Goal: Transaction & Acquisition: Purchase product/service

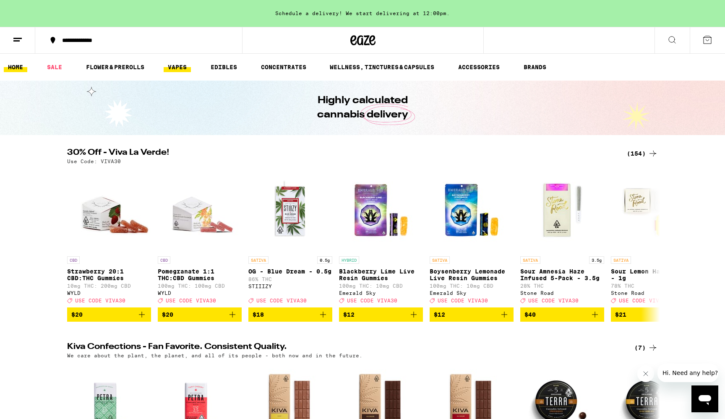
click at [178, 69] on link "VAPES" at bounding box center [177, 67] width 27 height 10
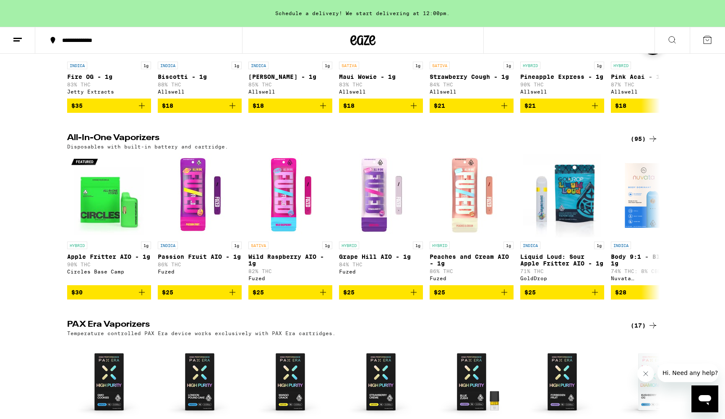
scroll to position [574, 0]
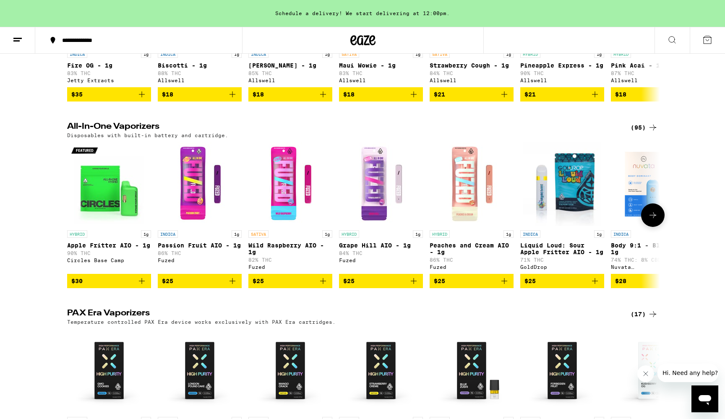
click at [115, 286] on span "$30" at bounding box center [109, 281] width 76 height 10
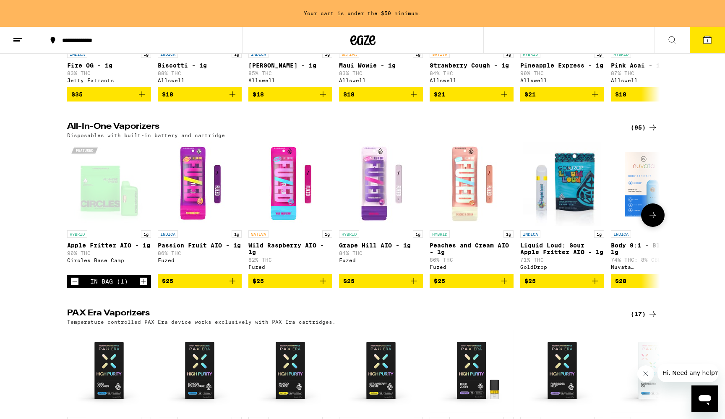
click at [193, 286] on span "$25" at bounding box center [200, 281] width 76 height 10
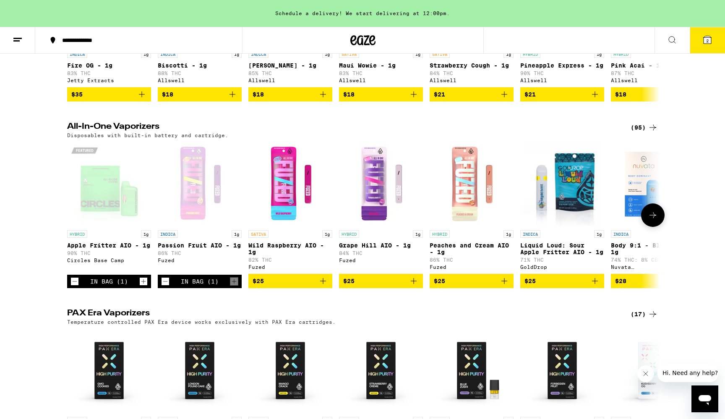
click at [269, 286] on span "$25" at bounding box center [291, 281] width 76 height 10
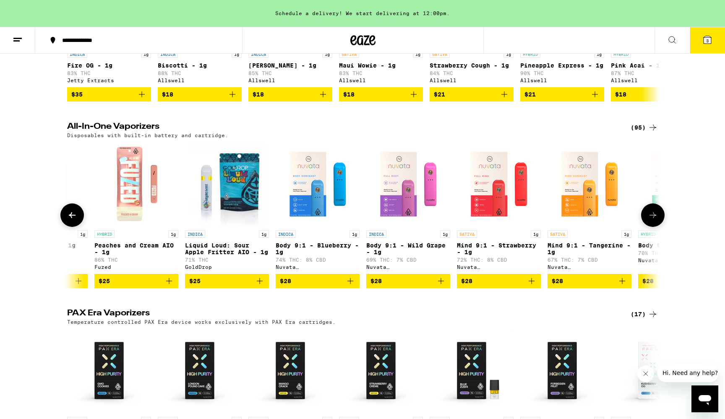
scroll to position [0, 337]
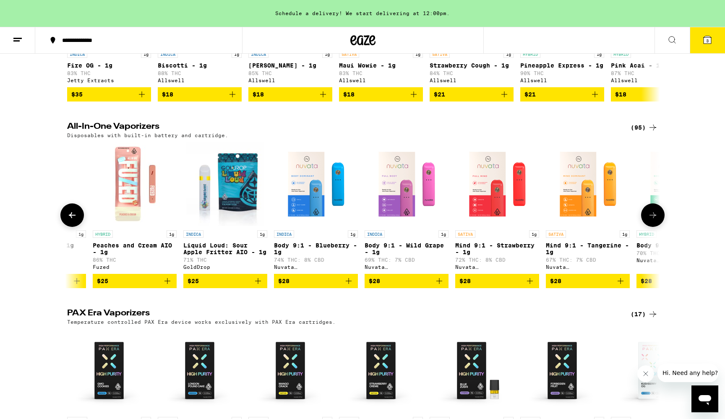
click at [508, 286] on span "$28" at bounding box center [497, 281] width 76 height 10
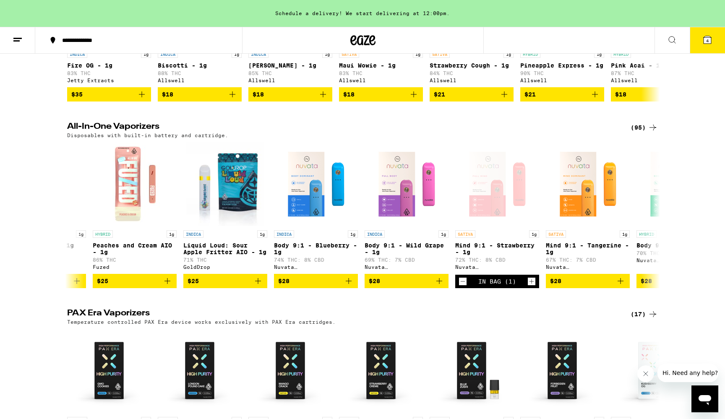
click at [707, 42] on span "4" at bounding box center [707, 40] width 3 height 5
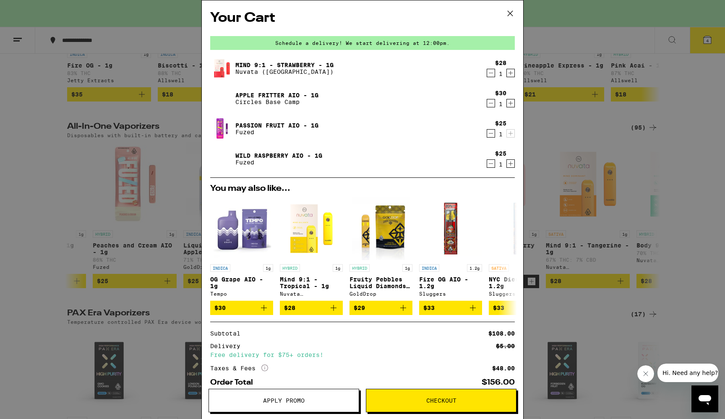
click at [446, 398] on span "Checkout" at bounding box center [441, 401] width 30 height 6
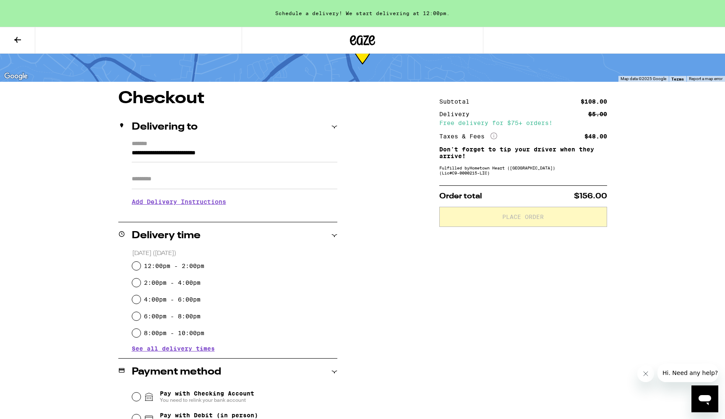
scroll to position [51, 0]
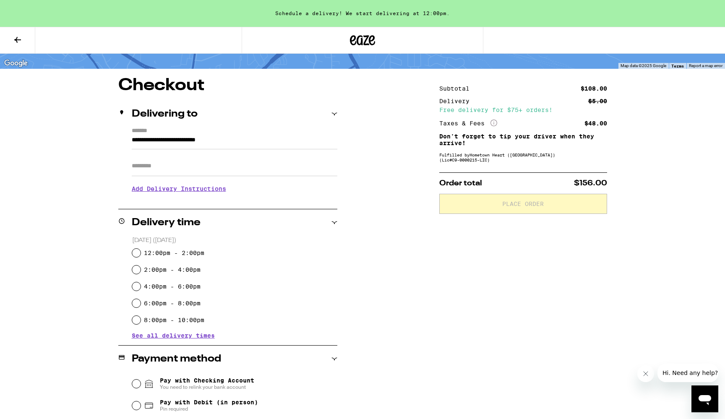
click at [140, 253] on input "12:00pm - 2:00pm" at bounding box center [136, 253] width 8 height 8
radio input "true"
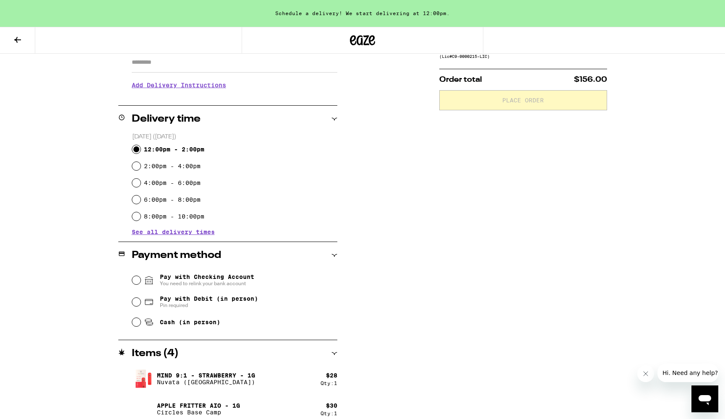
scroll to position [159, 0]
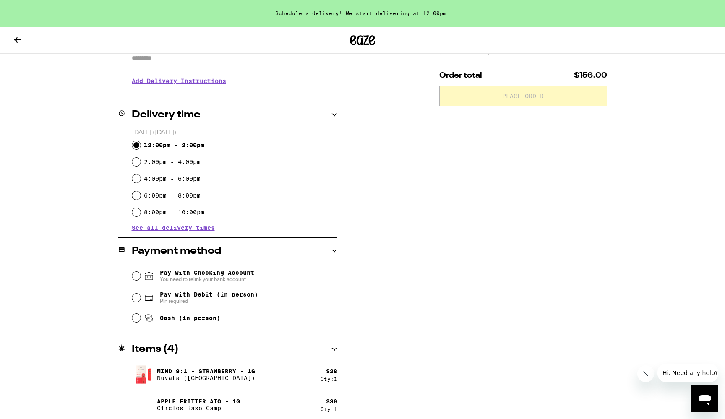
click at [138, 298] on input "Pay with Debit (in person) Pin required" at bounding box center [136, 298] width 8 height 8
radio input "true"
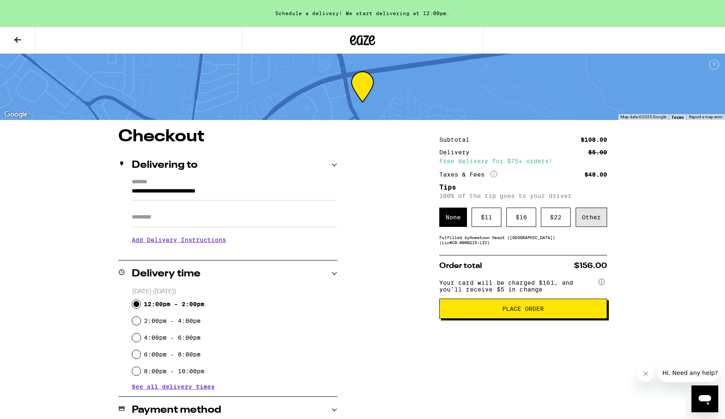
scroll to position [0, 0]
click at [592, 217] on div "Other" at bounding box center [591, 217] width 31 height 19
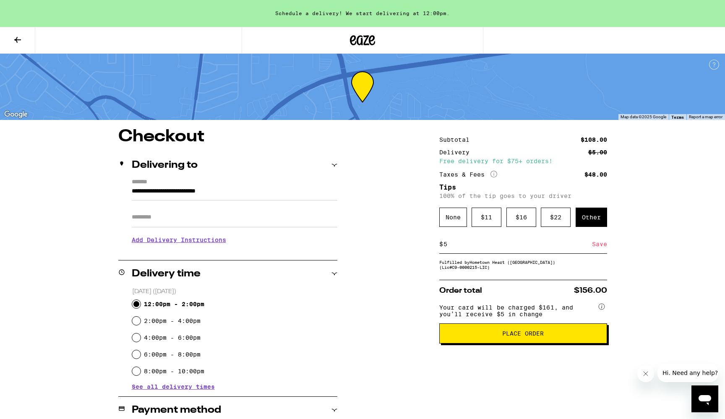
type input "5"
click at [599, 248] on div "Save" at bounding box center [599, 244] width 15 height 18
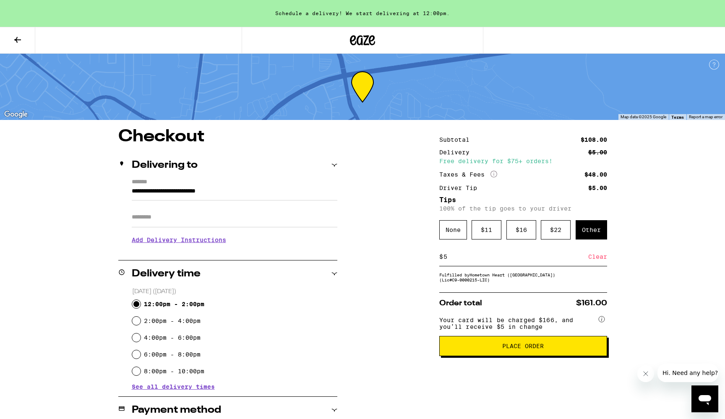
click at [537, 349] on span "Place Order" at bounding box center [523, 346] width 42 height 6
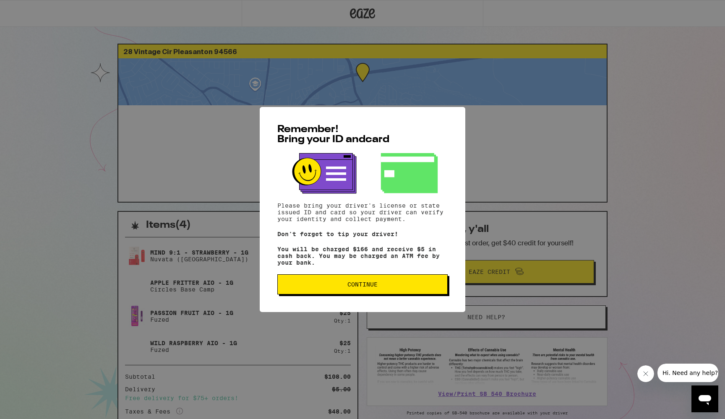
click at [386, 292] on button "Continue" at bounding box center [362, 284] width 170 height 20
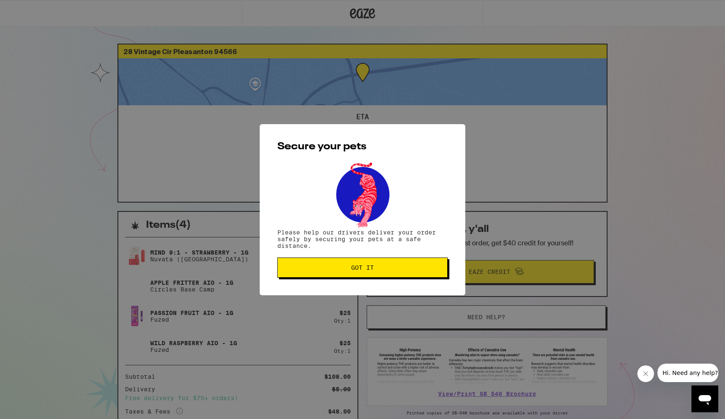
click at [387, 274] on button "Got it" at bounding box center [362, 268] width 170 height 20
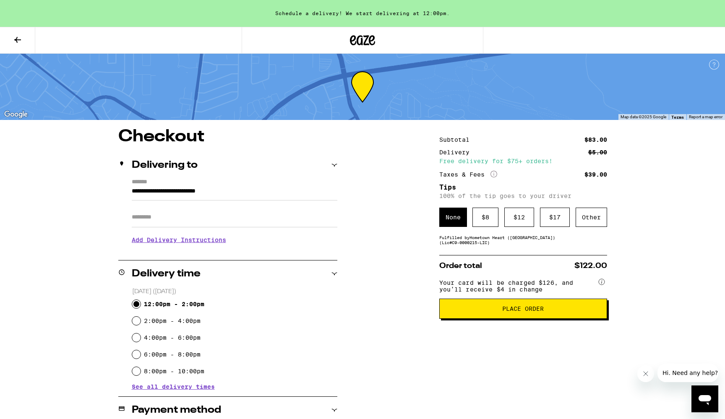
click at [18, 38] on icon at bounding box center [18, 40] width 10 height 10
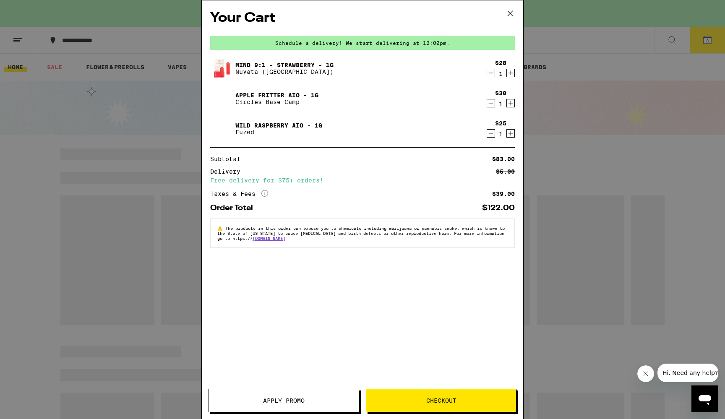
click at [591, 325] on div "Your Cart Schedule a delivery! We start delivering at 12:00pm. Mind 9:1 - Straw…" at bounding box center [362, 209] width 725 height 419
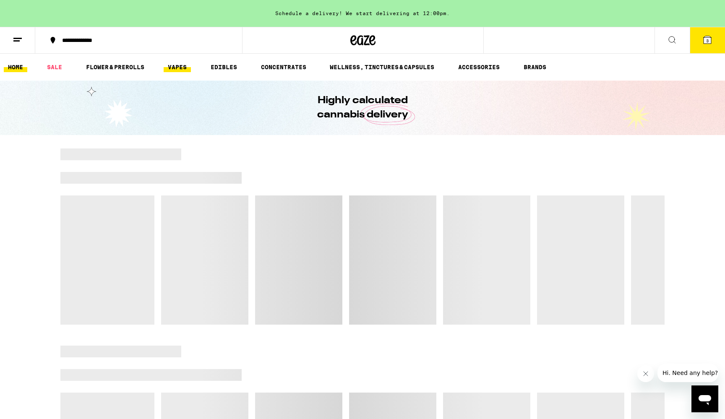
click at [177, 65] on link "VAPES" at bounding box center [177, 67] width 27 height 10
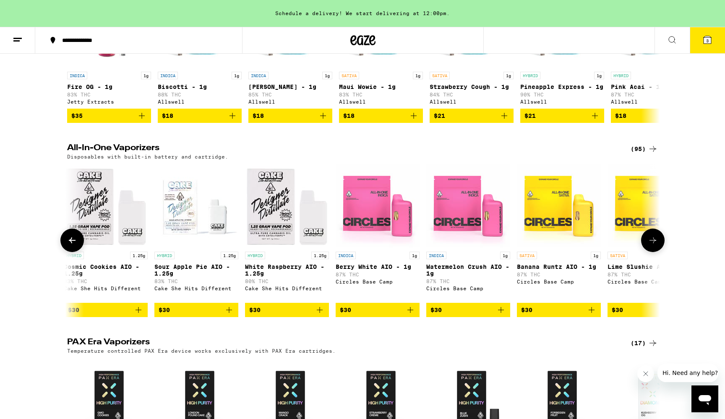
scroll to position [0, 2270]
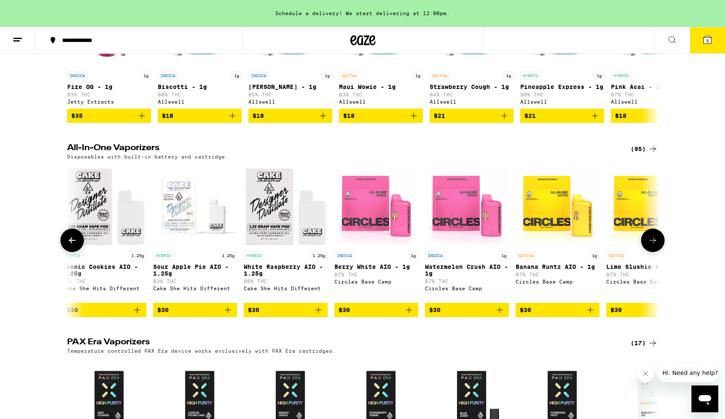
click at [457, 315] on span "$30" at bounding box center [467, 310] width 76 height 10
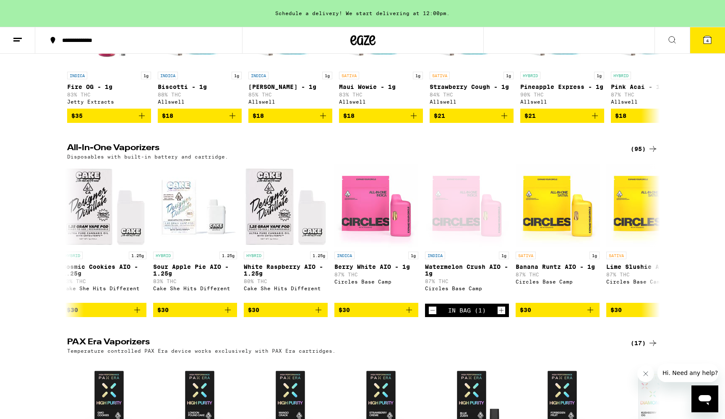
click at [712, 39] on icon at bounding box center [707, 40] width 10 height 10
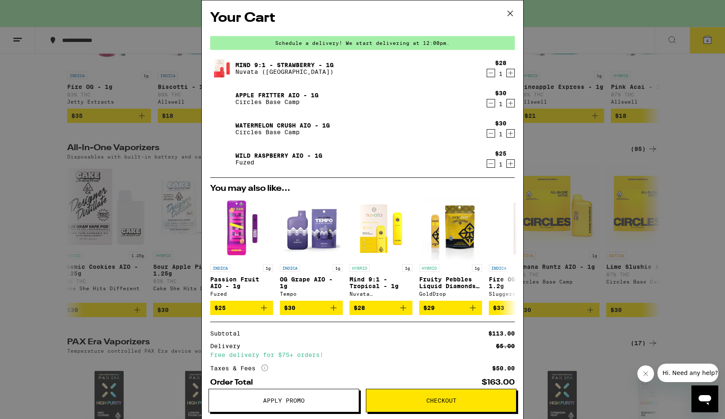
click at [433, 391] on button "Checkout" at bounding box center [441, 400] width 151 height 23
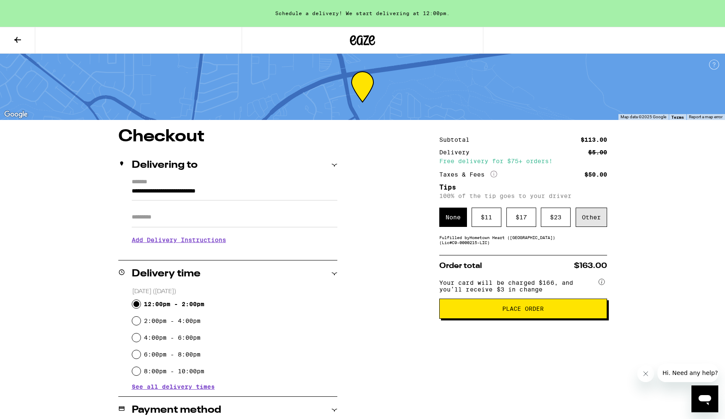
click at [597, 219] on div "Other" at bounding box center [591, 217] width 31 height 19
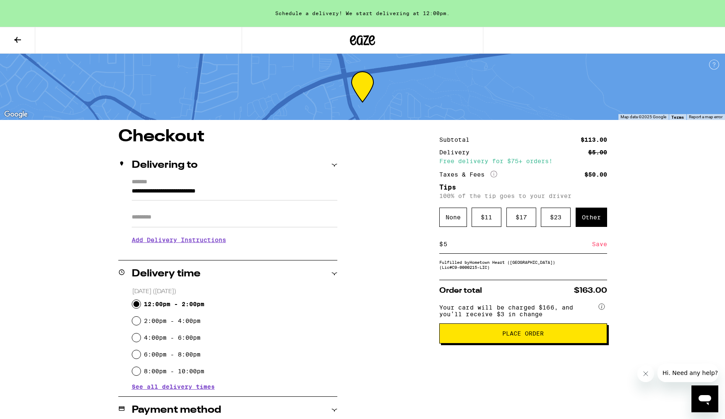
click at [599, 250] on div "Save" at bounding box center [599, 244] width 15 height 18
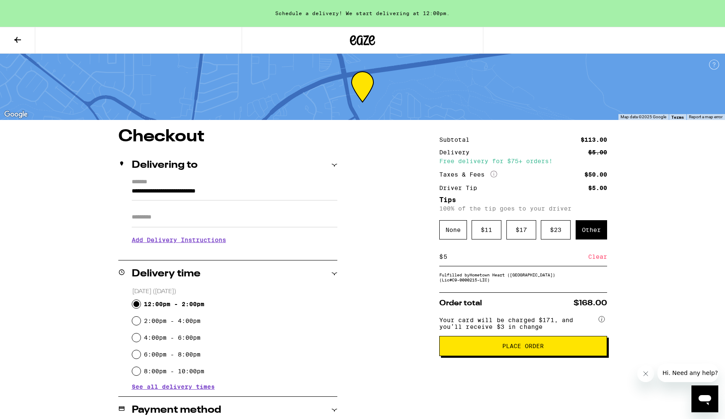
click at [457, 261] on input "5" at bounding box center [515, 257] width 145 height 8
type input "7"
click at [601, 260] on div "Save" at bounding box center [599, 257] width 15 height 18
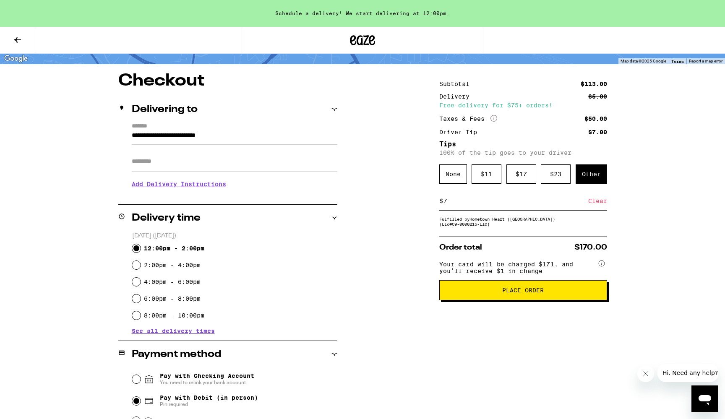
scroll to position [41, 0]
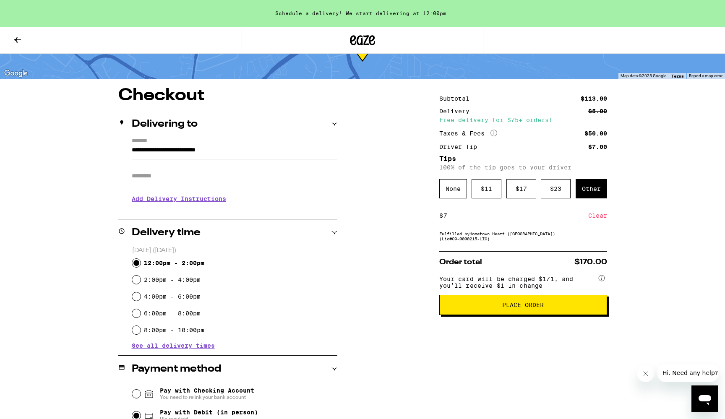
click at [548, 308] on span "Place Order" at bounding box center [523, 305] width 154 height 6
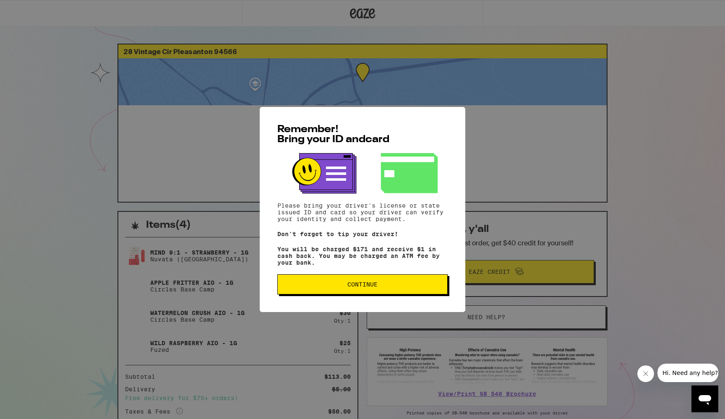
click at [433, 291] on button "Continue" at bounding box center [362, 284] width 170 height 20
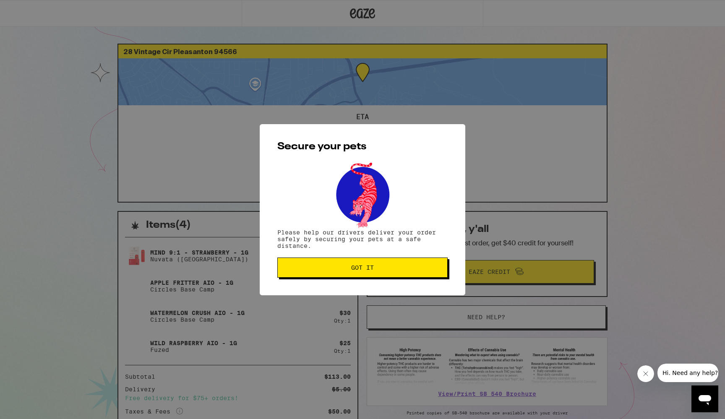
click at [398, 263] on button "Got it" at bounding box center [362, 268] width 170 height 20
